Goal: Task Accomplishment & Management: Use online tool/utility

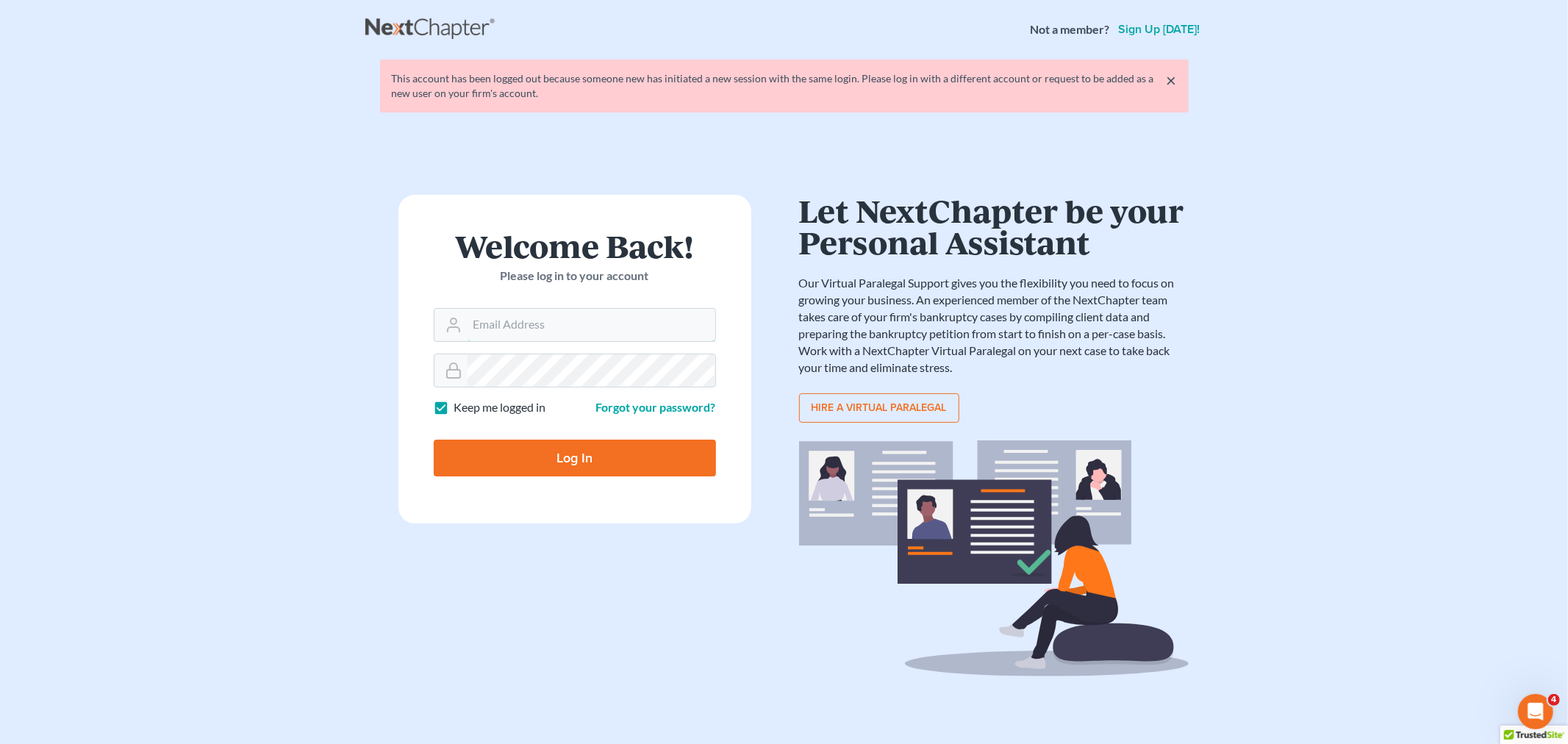
type input "[EMAIL_ADDRESS][DOMAIN_NAME]"
click at [602, 461] on input "Log In" at bounding box center [575, 458] width 283 height 36
type input "Thinking..."
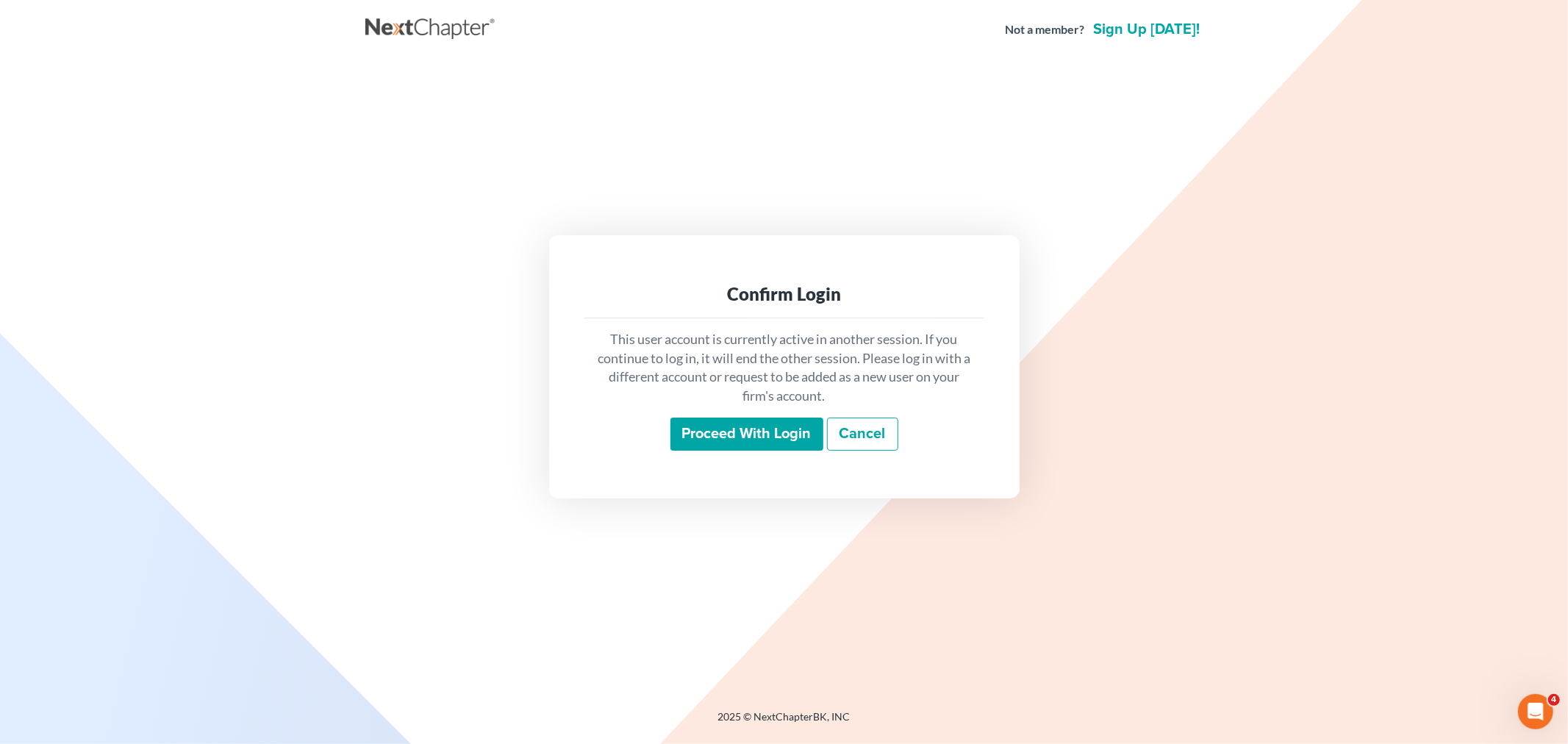
click at [716, 438] on input "Proceed with login" at bounding box center [746, 435] width 153 height 34
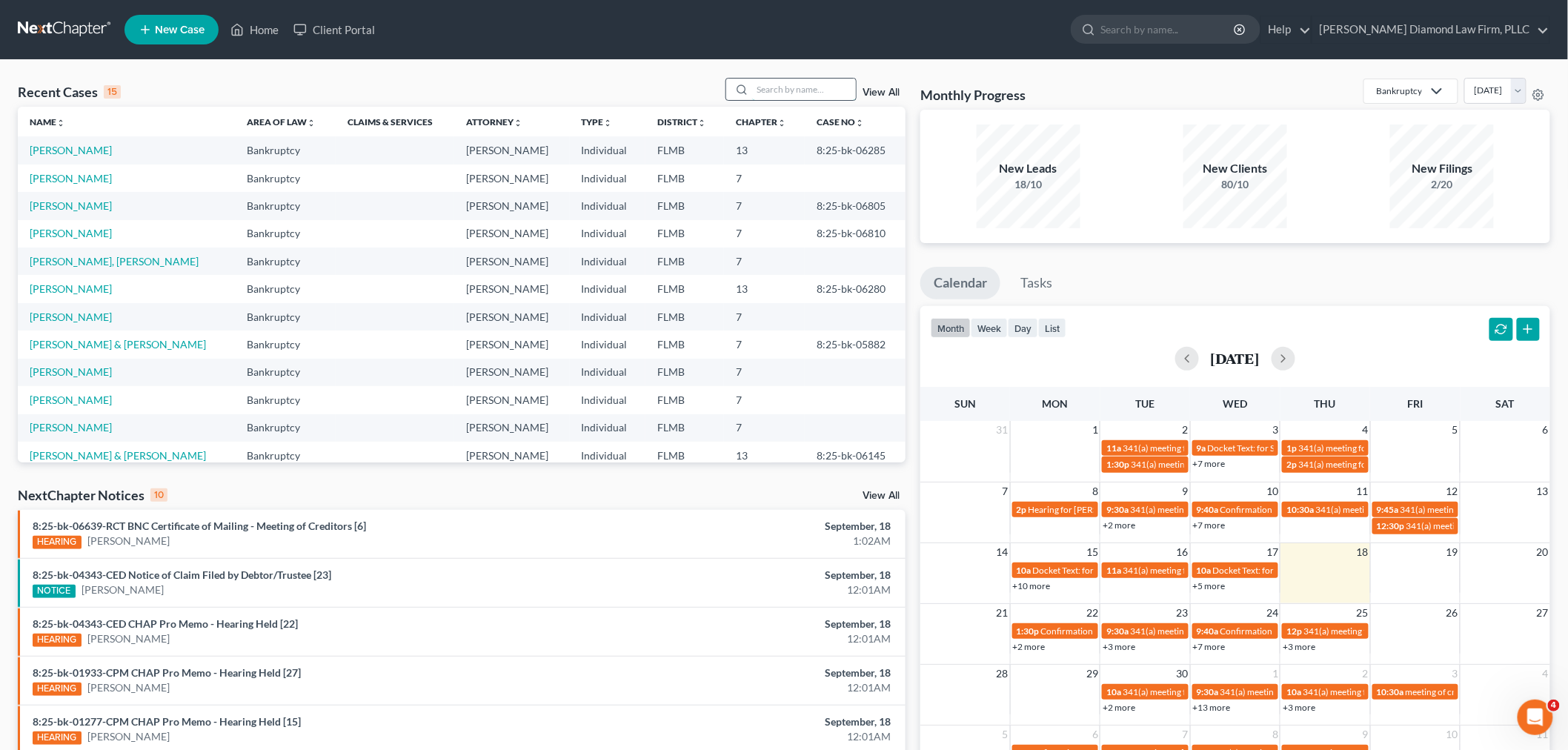
click at [781, 91] on input "search" at bounding box center [803, 90] width 103 height 21
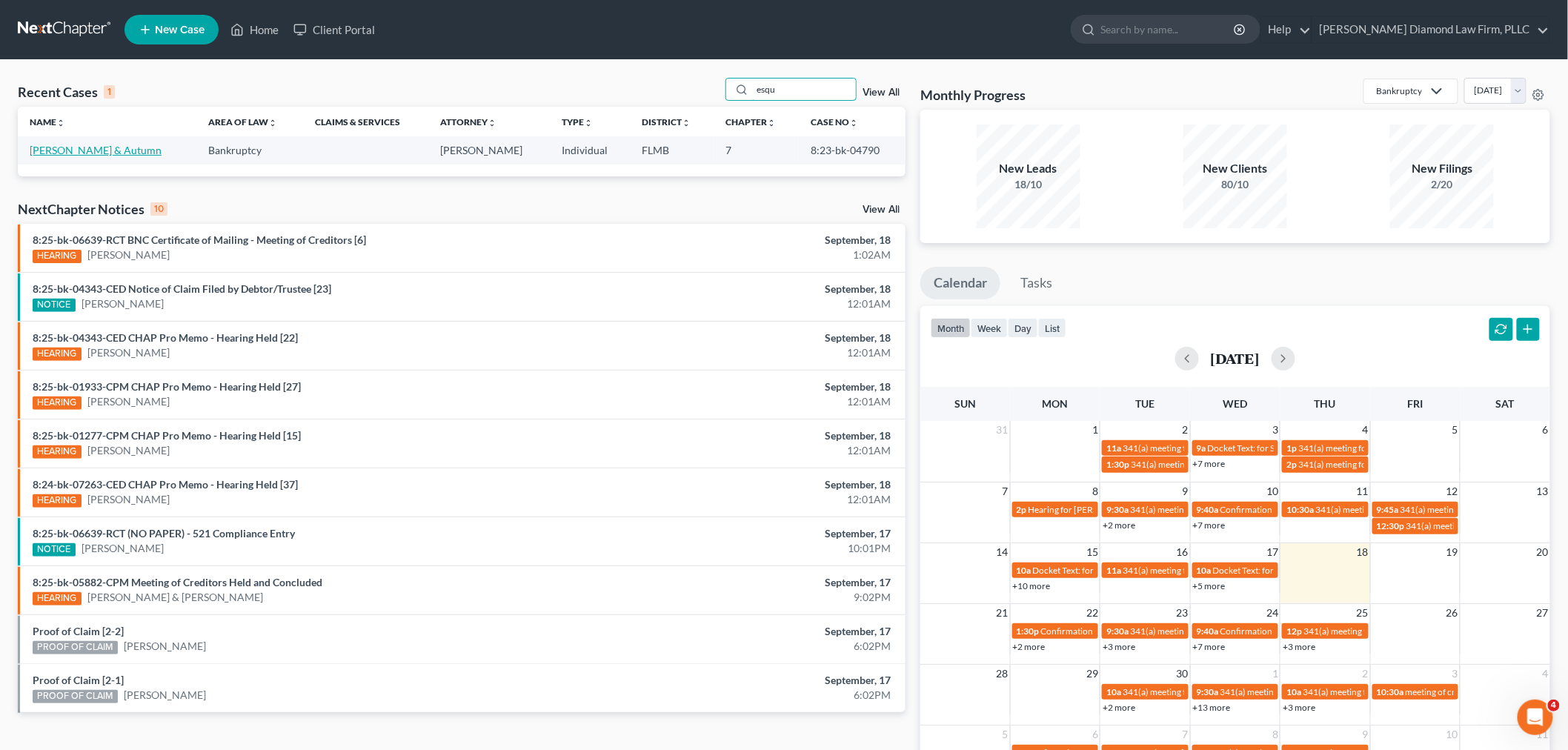
type input "esqu"
click at [134, 149] on link "Esquinaldo, Thomas & Autumn" at bounding box center [96, 150] width 132 height 12
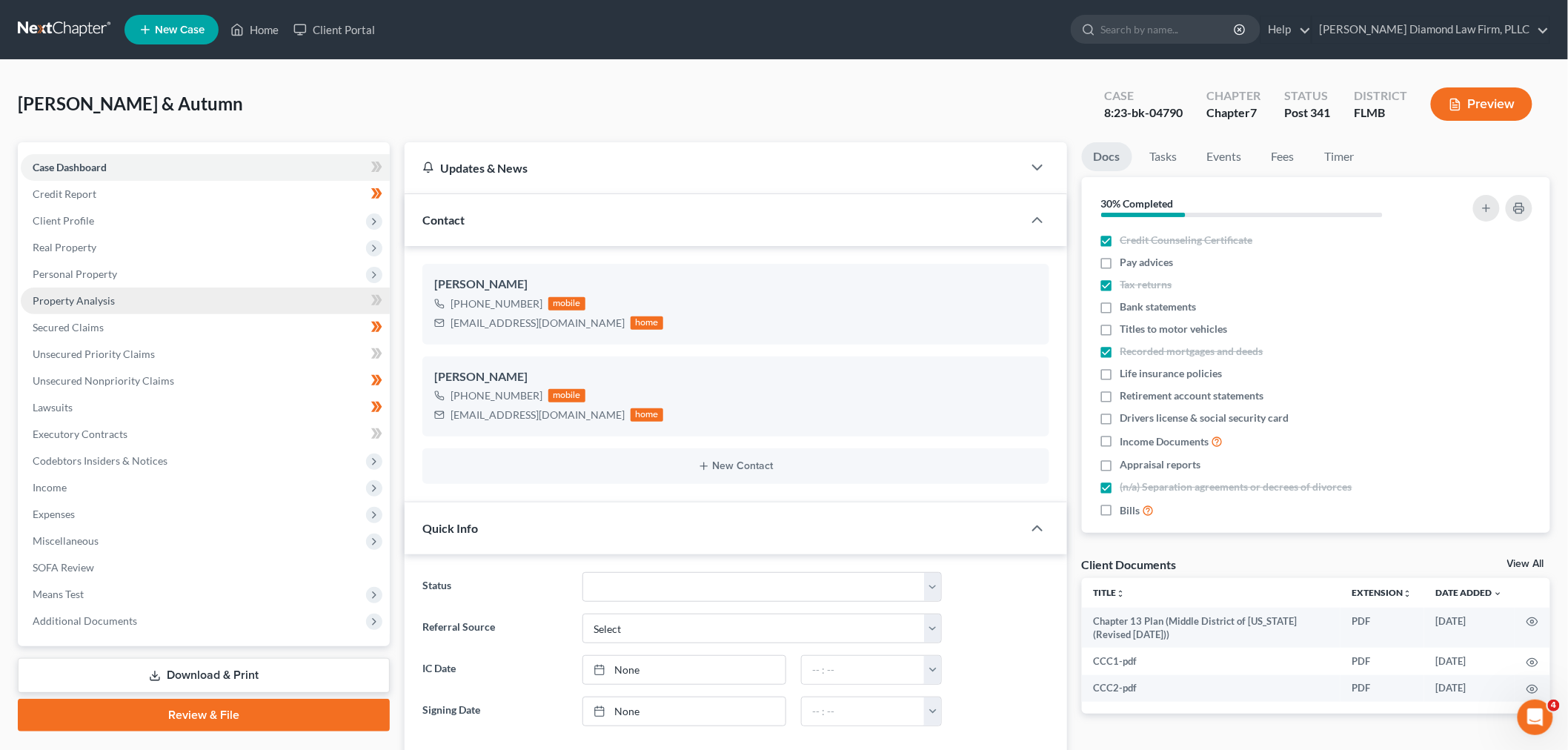
click at [100, 294] on span "Property Analysis" at bounding box center [74, 300] width 82 height 12
